Goal: Transaction & Acquisition: Purchase product/service

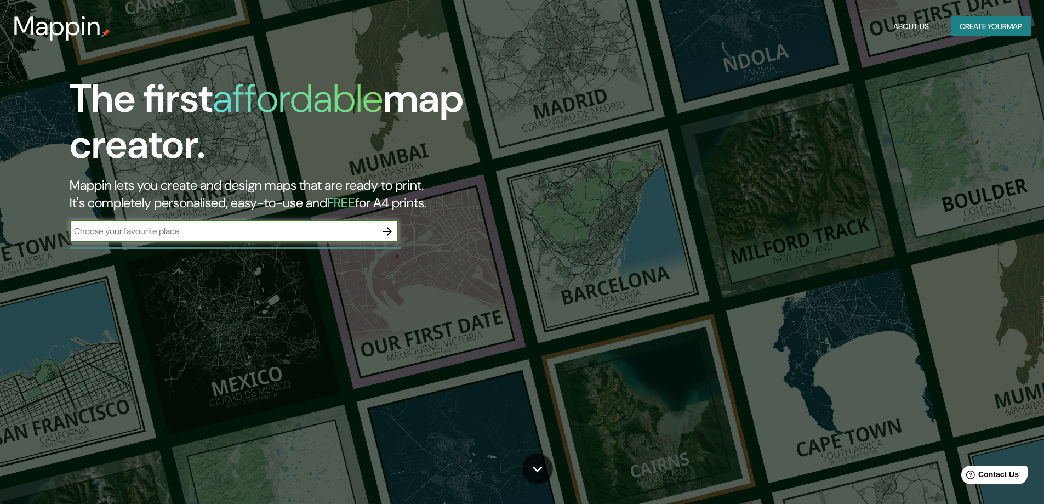
click at [295, 230] on input "text" at bounding box center [223, 231] width 307 height 13
type input "[GEOGRAPHIC_DATA]"
click at [385, 229] on icon "button" at bounding box center [387, 231] width 13 height 13
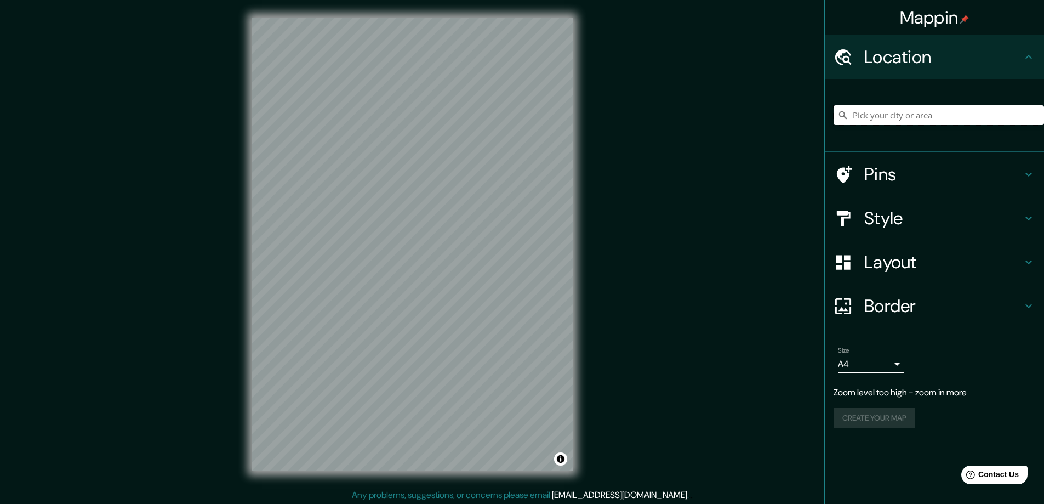
click at [912, 114] on input "Pick your city or area" at bounding box center [939, 115] width 210 height 20
type input "[GEOGRAPHIC_DATA]"
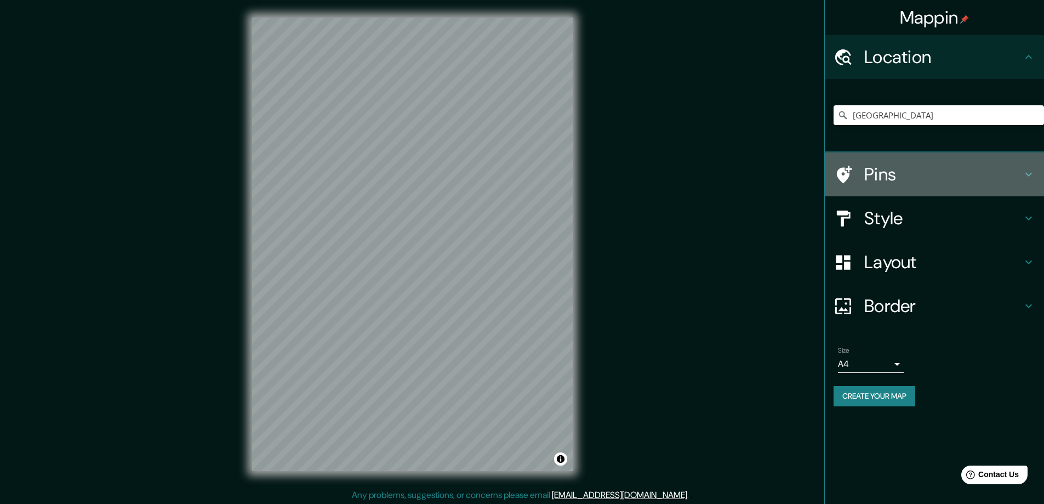
click at [891, 176] on h4 "Pins" at bounding box center [943, 174] width 158 height 22
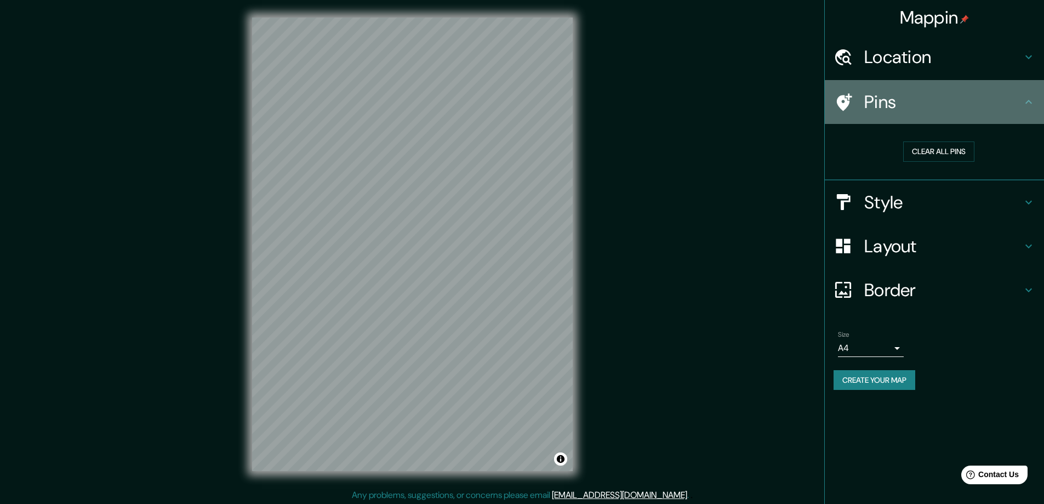
click at [842, 100] on icon at bounding box center [844, 102] width 15 height 18
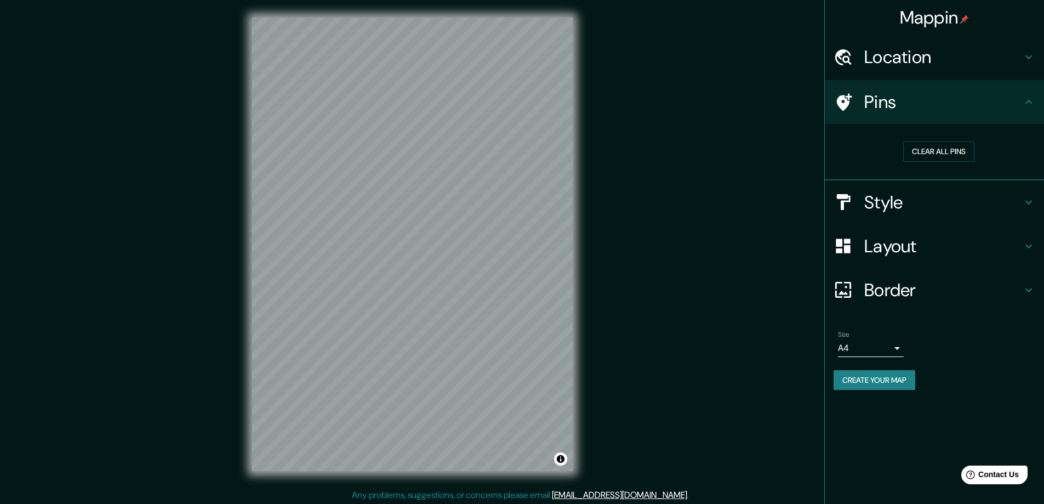
click at [1038, 100] on div "Pins" at bounding box center [934, 102] width 219 height 44
click at [945, 150] on button "Clear all pins" at bounding box center [938, 151] width 71 height 20
click at [929, 150] on button "Clear all pins" at bounding box center [938, 151] width 71 height 20
click at [901, 208] on h4 "Style" at bounding box center [943, 202] width 158 height 22
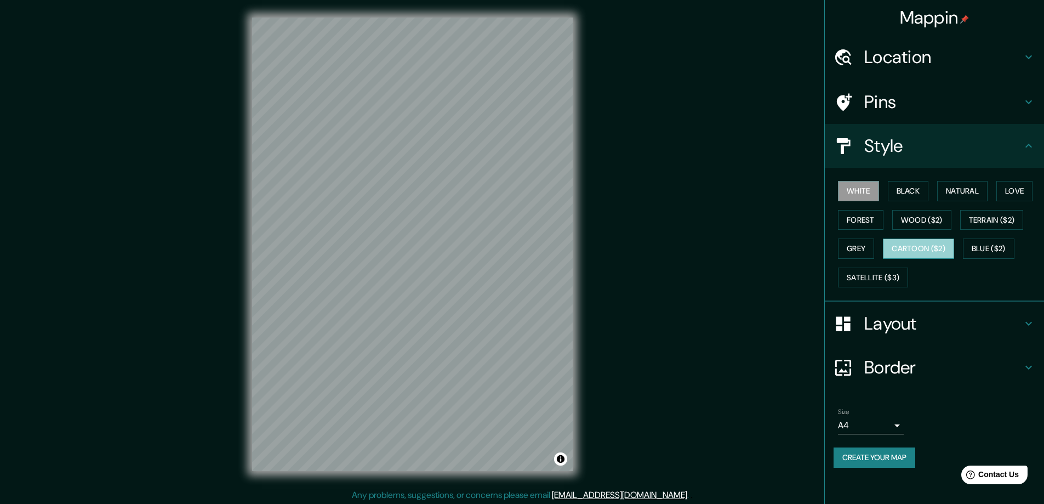
click at [915, 251] on button "Cartoon ($2)" at bounding box center [918, 248] width 71 height 20
click at [882, 318] on h4 "Layout" at bounding box center [943, 323] width 158 height 22
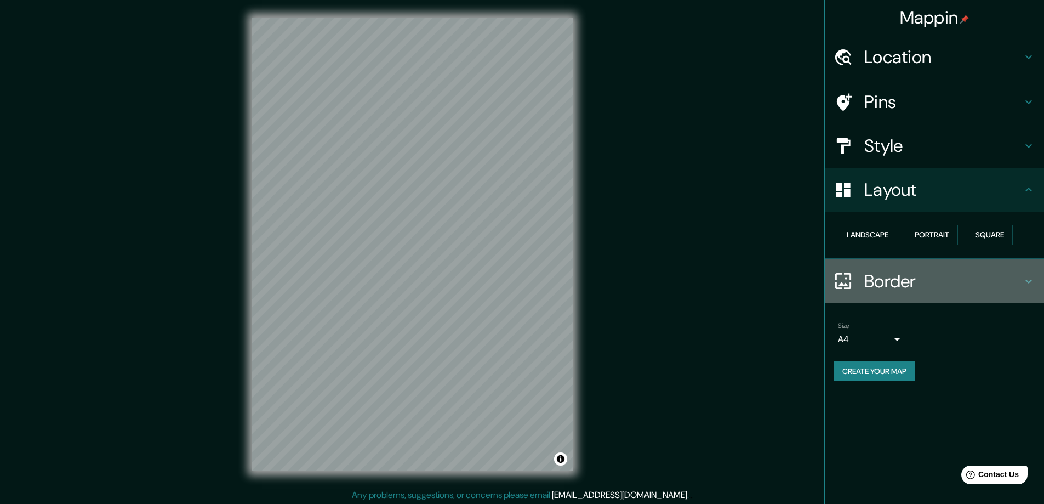
click at [889, 277] on h4 "Border" at bounding box center [943, 281] width 158 height 22
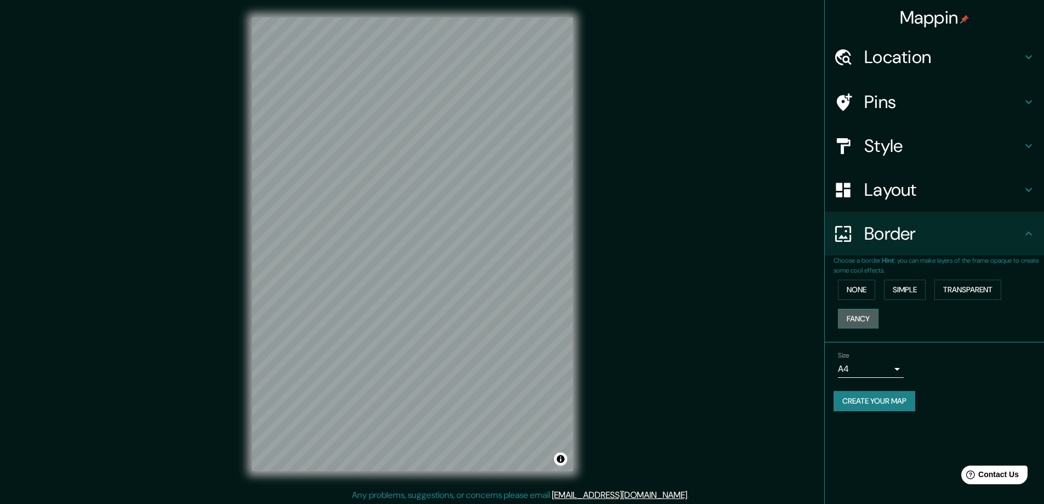
click at [859, 317] on button "Fancy" at bounding box center [858, 319] width 41 height 20
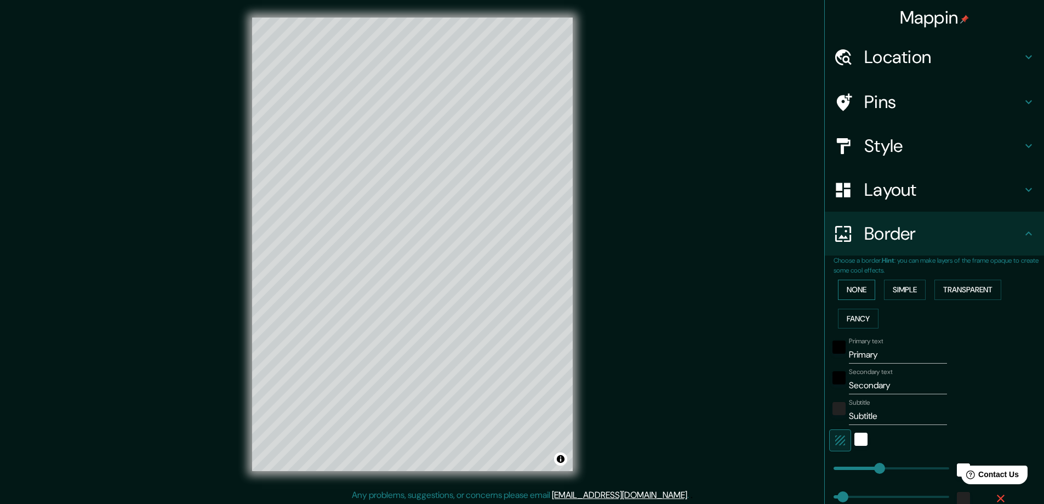
click at [865, 291] on button "None" at bounding box center [856, 290] width 37 height 20
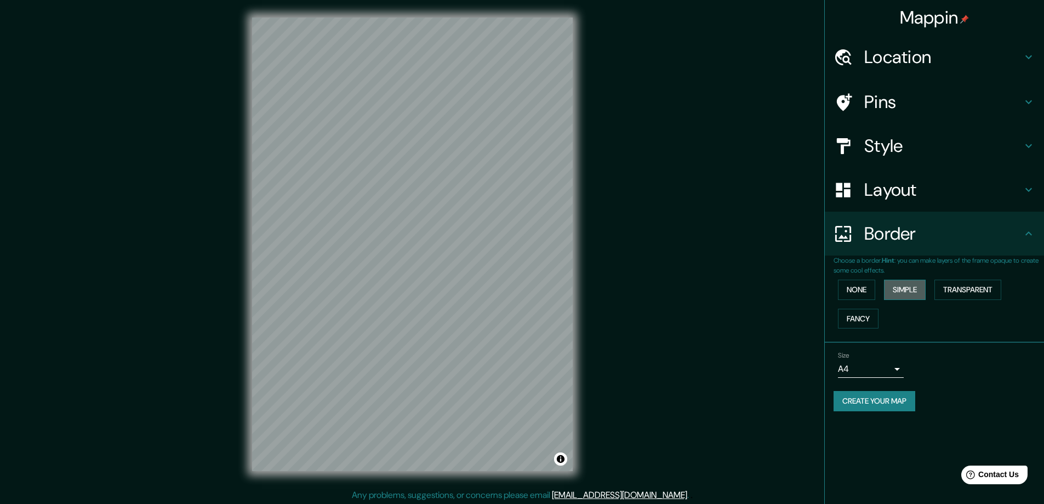
click at [907, 287] on button "Simple" at bounding box center [905, 290] width 42 height 20
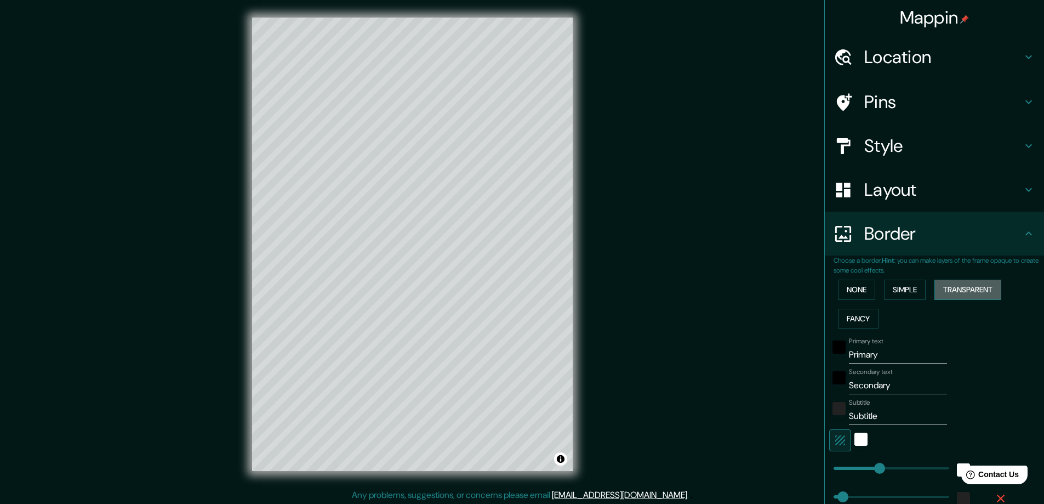
click at [952, 287] on button "Transparent" at bounding box center [968, 290] width 67 height 20
click at [847, 318] on button "Fancy" at bounding box center [858, 319] width 41 height 20
click at [853, 289] on button "None" at bounding box center [856, 290] width 37 height 20
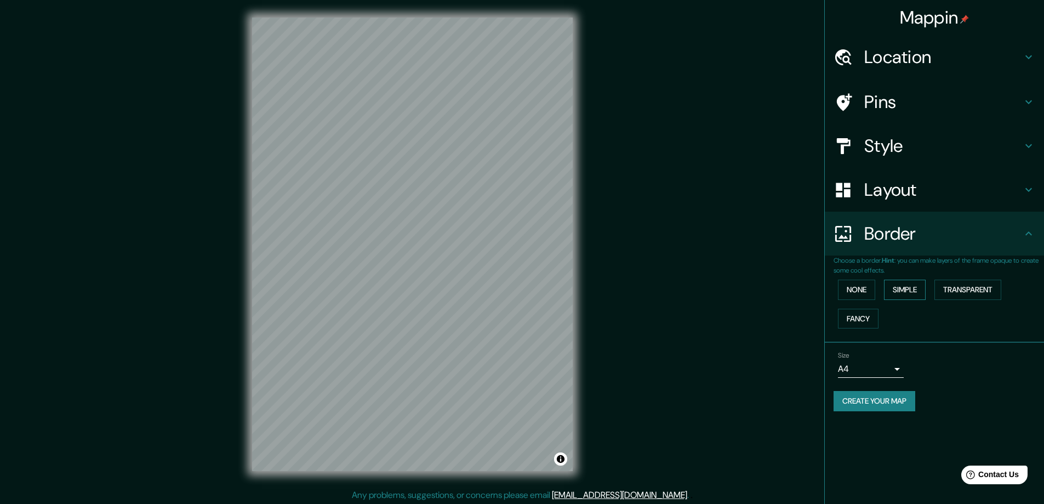
click at [906, 284] on button "Simple" at bounding box center [905, 290] width 42 height 20
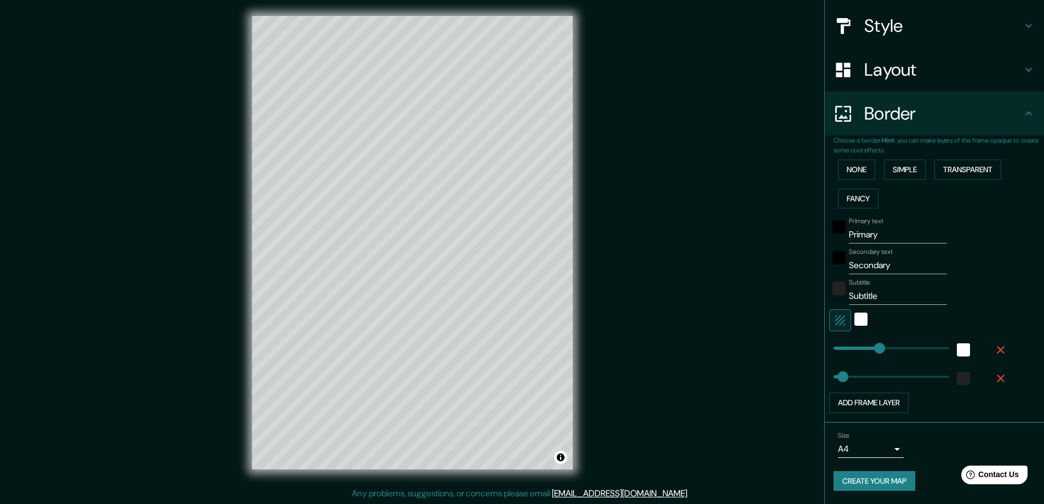
scroll to position [2, 0]
click at [889, 402] on button "Add frame layer" at bounding box center [868, 402] width 79 height 20
type input "47"
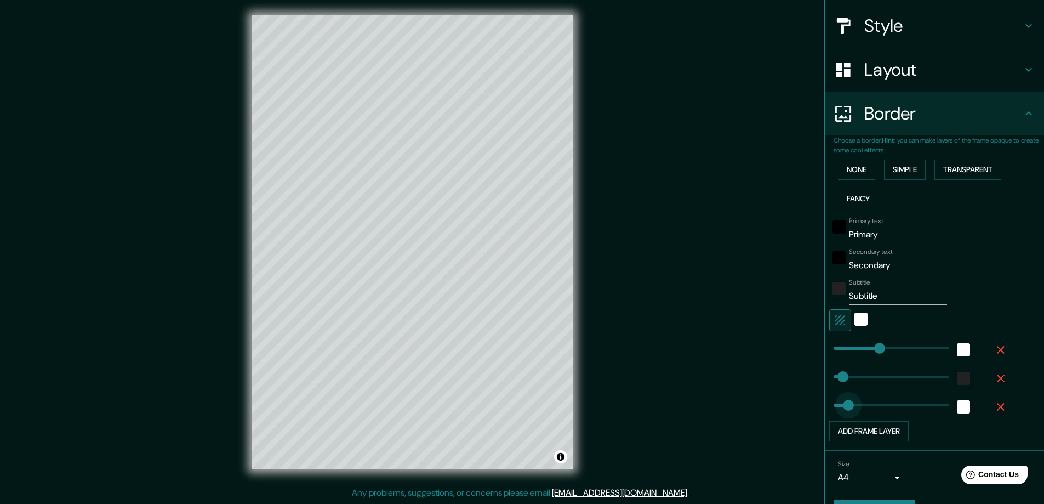
type input "72"
drag, startPoint x: 873, startPoint y: 403, endPoint x: 840, endPoint y: 406, distance: 33.5
type input "47"
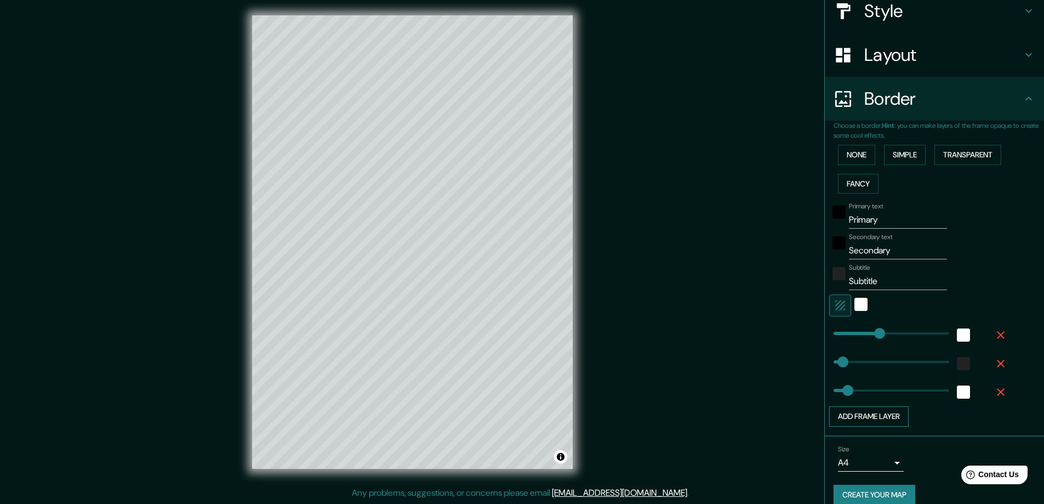
scroll to position [149, 0]
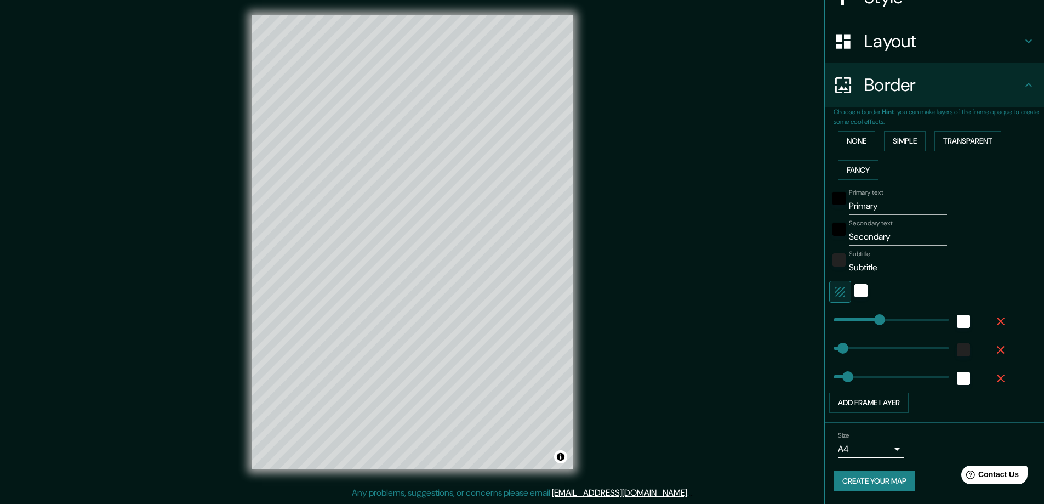
click at [881, 448] on body "Mappin Location [GEOGRAPHIC_DATA] [GEOGRAPHIC_DATA] [GEOGRAPHIC_DATA] [GEOGRAPH…" at bounding box center [522, 250] width 1044 height 504
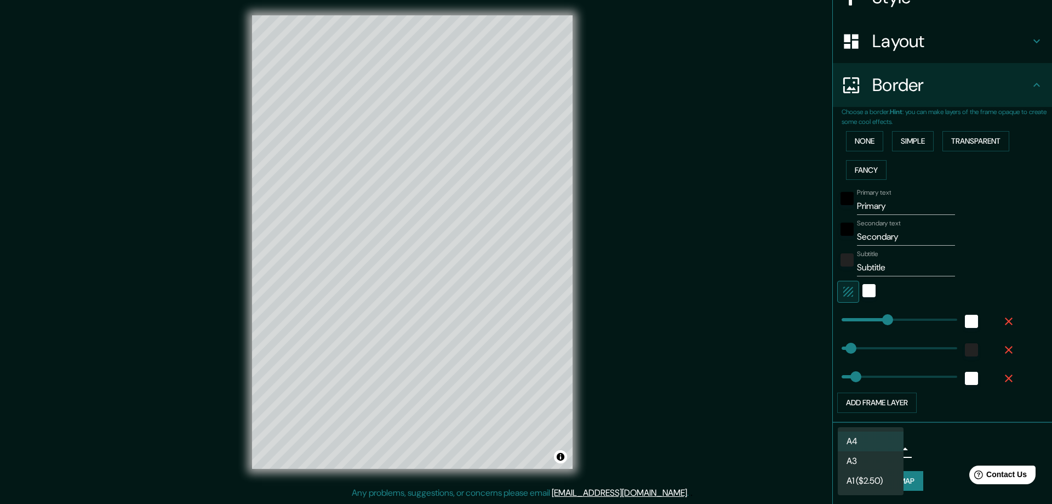
click at [876, 458] on li "A3" at bounding box center [871, 461] width 66 height 20
type input "a4"
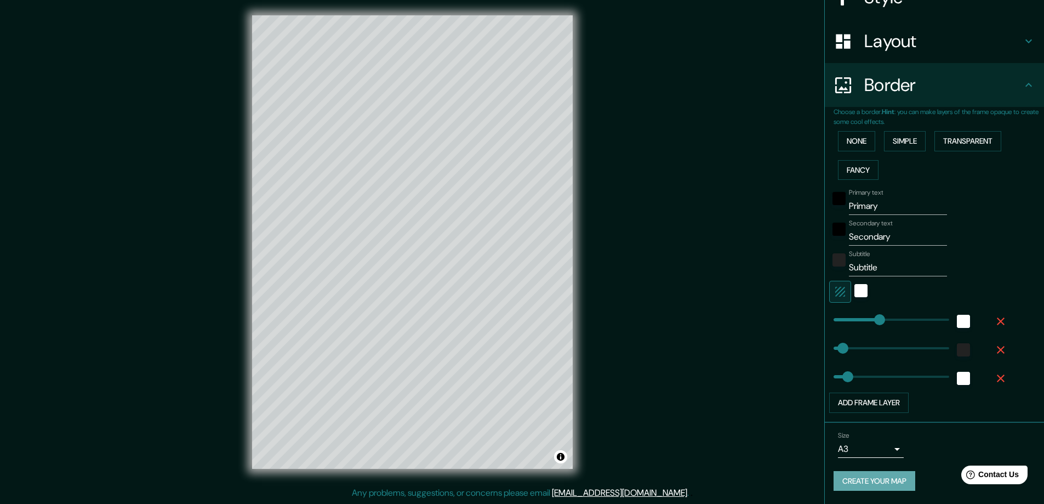
click at [876, 472] on button "Create your map" at bounding box center [875, 481] width 82 height 20
